Goal: Information Seeking & Learning: Compare options

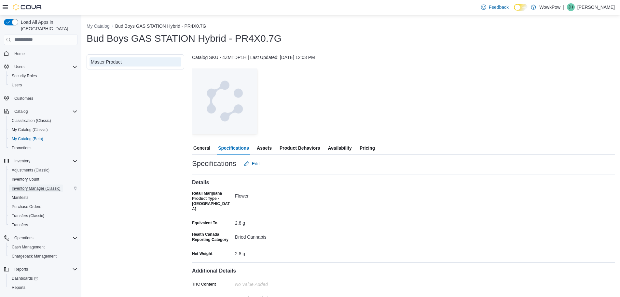
click at [24, 186] on span "Inventory Manager (Classic)" at bounding box center [36, 188] width 49 height 5
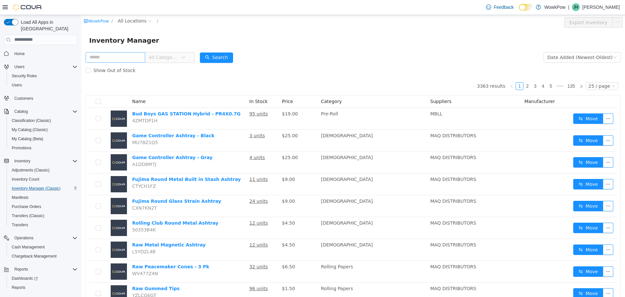
click at [98, 59] on input "text" at bounding box center [116, 57] width 60 height 10
type input "******"
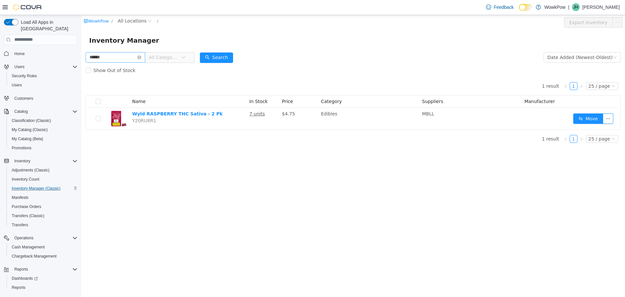
drag, startPoint x: 146, startPoint y: 58, endPoint x: 135, endPoint y: 54, distance: 11.5
click at [141, 58] on icon "icon: close-circle" at bounding box center [139, 57] width 4 height 4
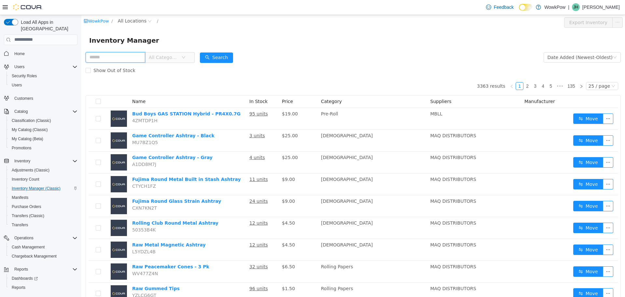
click at [122, 57] on input "text" at bounding box center [116, 57] width 60 height 10
type input "******"
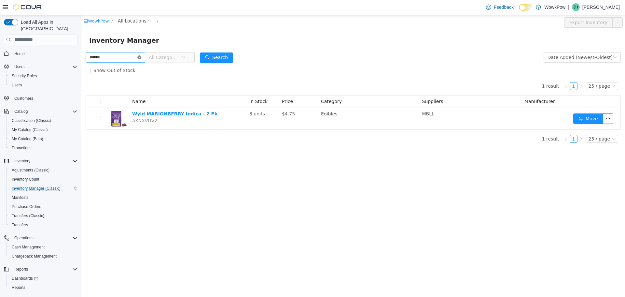
click at [141, 58] on icon "icon: close-circle" at bounding box center [139, 57] width 4 height 4
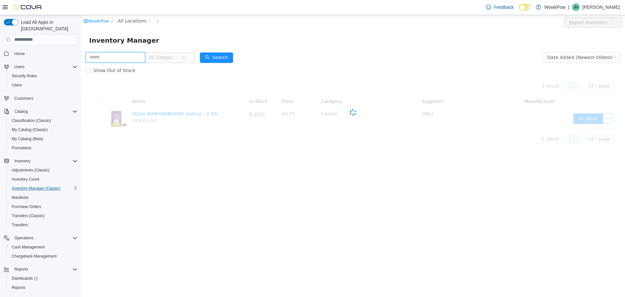
click at [128, 58] on input "text" at bounding box center [116, 57] width 60 height 10
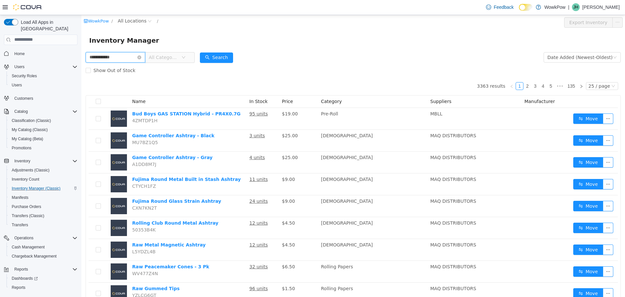
type input "**********"
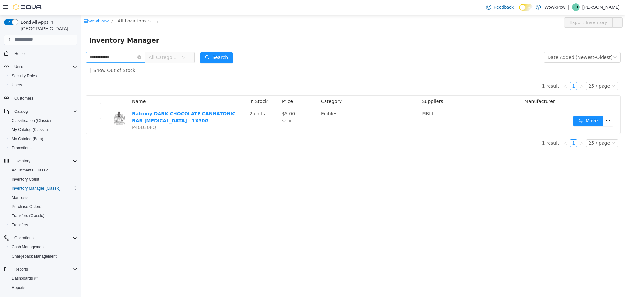
click at [141, 57] on icon "icon: close-circle" at bounding box center [139, 57] width 4 height 4
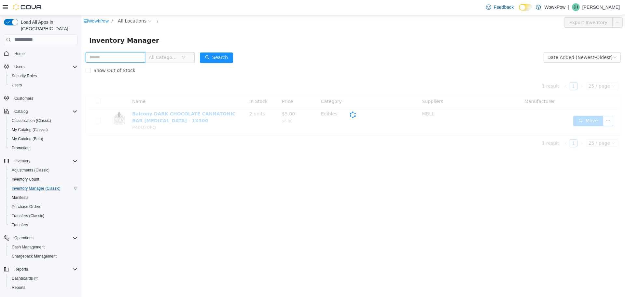
click at [138, 56] on input "text" at bounding box center [116, 57] width 60 height 10
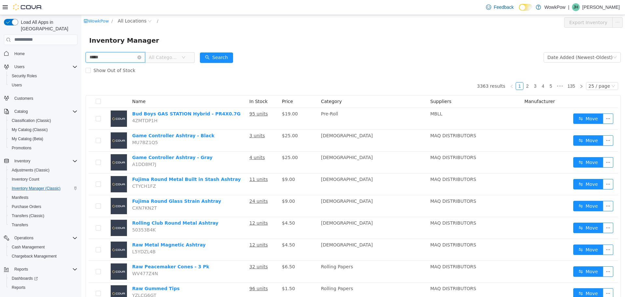
type input "*****"
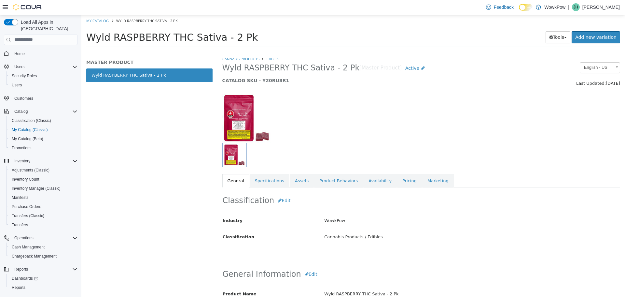
click at [244, 69] on span "Wyld RASPBERRY THC Sativa - 2 Pk" at bounding box center [290, 68] width 137 height 10
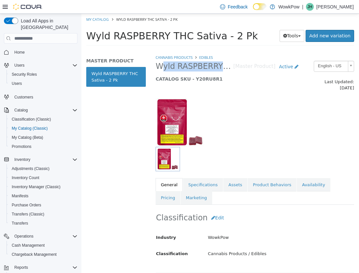
click at [175, 66] on span "Wyld RASPBERRY THC Sativa - 2 Pk" at bounding box center [194, 67] width 77 height 10
click at [174, 65] on span "Wyld RASPBERRY THC Sativa - 2 Pk" at bounding box center [194, 67] width 77 height 10
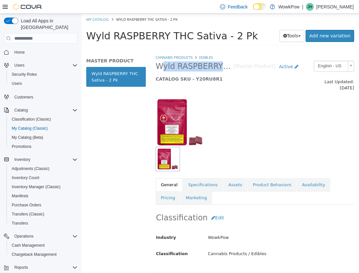
click at [174, 65] on span "Wyld RASPBERRY THC Sativa - 2 Pk" at bounding box center [194, 67] width 77 height 10
click at [180, 191] on link "Pricing" at bounding box center [168, 198] width 25 height 14
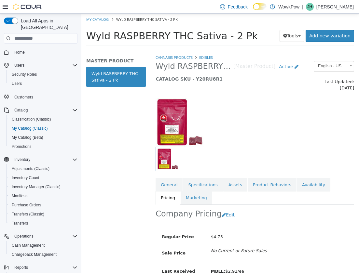
drag, startPoint x: 210, startPoint y: 20, endPoint x: 202, endPoint y: 19, distance: 7.9
click at [209, 20] on ol "My Catalog Wyld RASPBERRY THC Sativa - 2 Pk" at bounding box center [220, 20] width 278 height 12
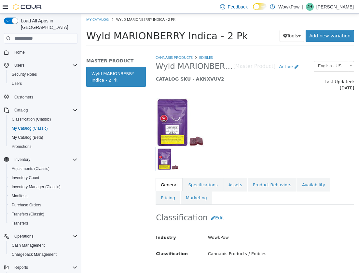
click at [194, 66] on span "Wyld MARIONBERRY Indica - 2 Pk" at bounding box center [194, 67] width 77 height 10
click at [193, 64] on span "Wyld MARIONBERRY Indica - 2 Pk" at bounding box center [194, 67] width 77 height 10
click at [193, 65] on span "Wyld MARIONBERRY Indica - 2 Pk" at bounding box center [194, 67] width 77 height 10
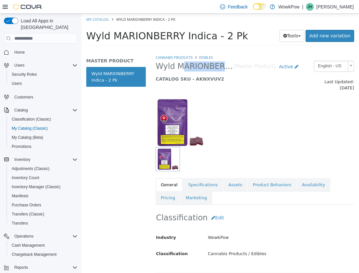
click at [193, 65] on span "Wyld MARIONBERRY Indica - 2 Pk" at bounding box center [194, 67] width 77 height 10
copy span "Wyld MARIONBERRY Indica - 2 Pk"
click at [249, 147] on div at bounding box center [255, 159] width 199 height 24
click at [180, 191] on link "Pricing" at bounding box center [168, 198] width 25 height 14
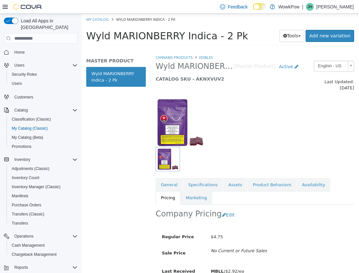
click at [194, 14] on ol "My Catalog Wyld MARIONBERRY Indica - 2 Pk" at bounding box center [220, 20] width 278 height 12
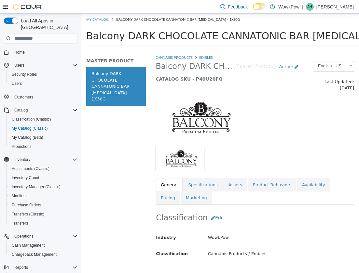
click at [213, 38] on span "Balcony DARK CHOCOLATE CANNATONIC BAR [MEDICAL_DATA] - 1X30G" at bounding box center [261, 35] width 351 height 11
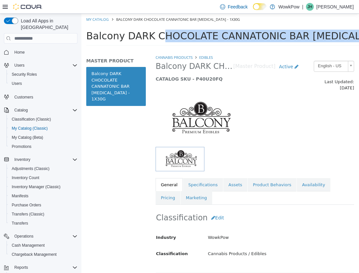
click at [213, 38] on span "Balcony DARK CHOCOLATE CANNATONIC BAR [MEDICAL_DATA] - 1X30G" at bounding box center [261, 35] width 351 height 11
copy div "Balcony DARK CHOCOLATE CANNATONIC BAR Cannabidiol - 1X30G Tools Clone Print Lab…"
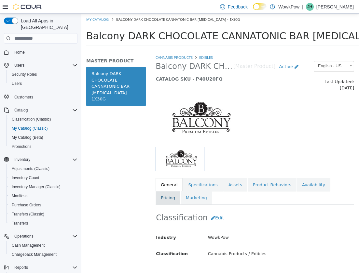
click at [180, 191] on link "Pricing" at bounding box center [168, 198] width 25 height 14
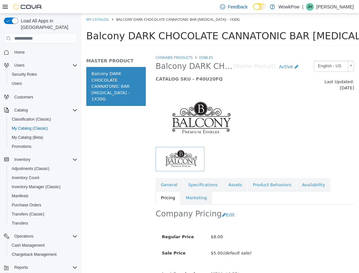
click at [117, 148] on div "MASTER PRODUCT Balcony DARK CHOCOLATE CANNATONIC BAR Cannabidiol - 1X30G" at bounding box center [115, 163] width 69 height 219
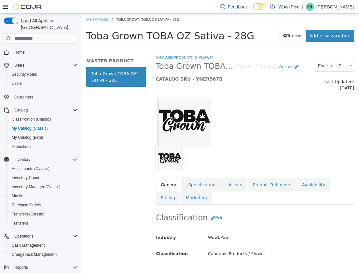
click at [192, 65] on span "Toba Grown TOBA OZ Sativa - 28G" at bounding box center [194, 67] width 77 height 10
copy span "Toba Grown TOBA OZ Sativa - 28G"
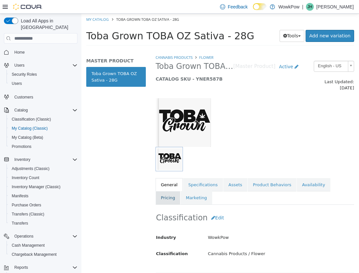
click at [180, 191] on link "Pricing" at bounding box center [168, 198] width 25 height 14
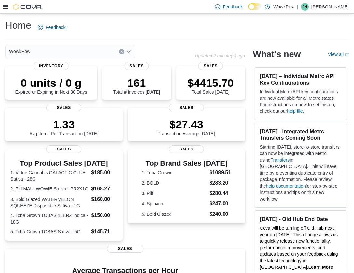
click at [6, 9] on icon at bounding box center [5, 6] width 5 height 5
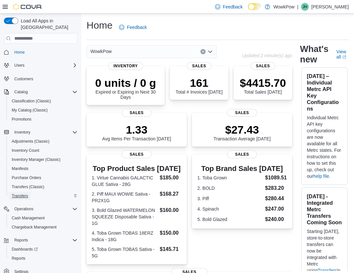
click at [19, 194] on span "Transfers" at bounding box center [20, 196] width 16 height 5
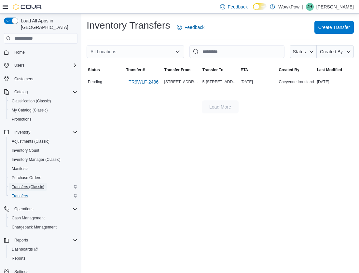
click at [23, 185] on span "Transfers (Classic)" at bounding box center [28, 187] width 33 height 5
